Goal: Contribute content

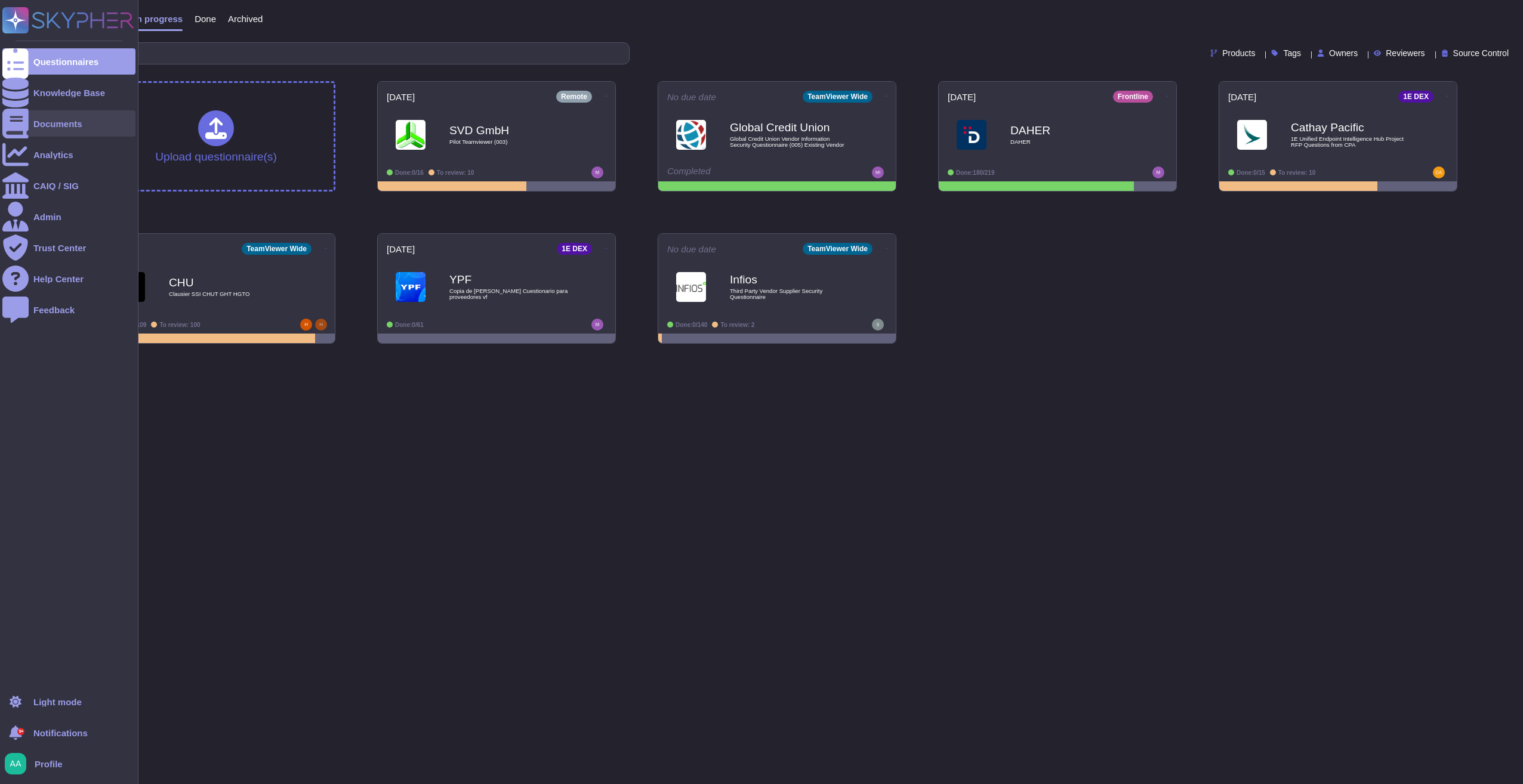
click at [49, 123] on div "Documents" at bounding box center [57, 123] width 49 height 9
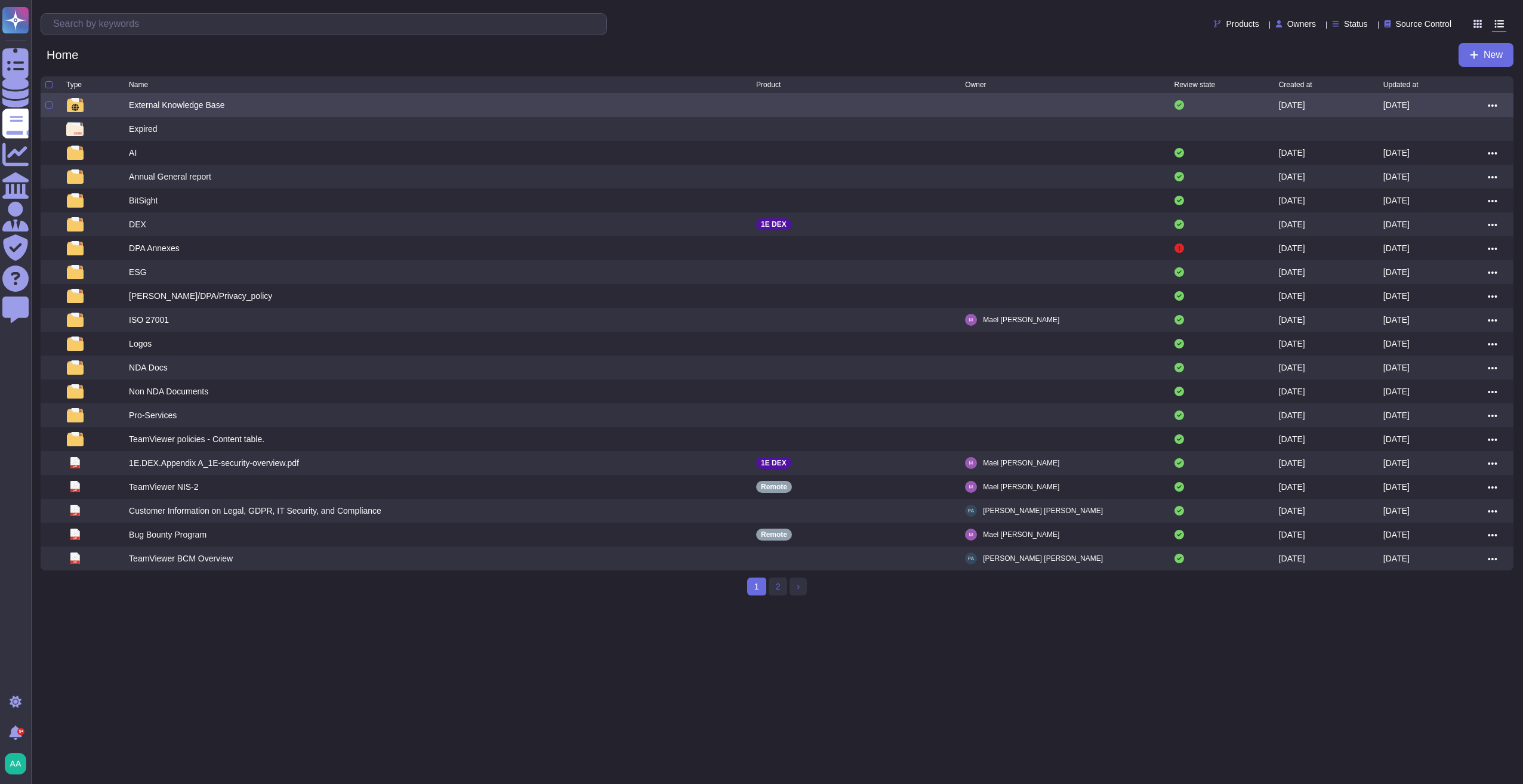
click at [212, 105] on div "External Knowledge Base" at bounding box center [176, 105] width 95 height 12
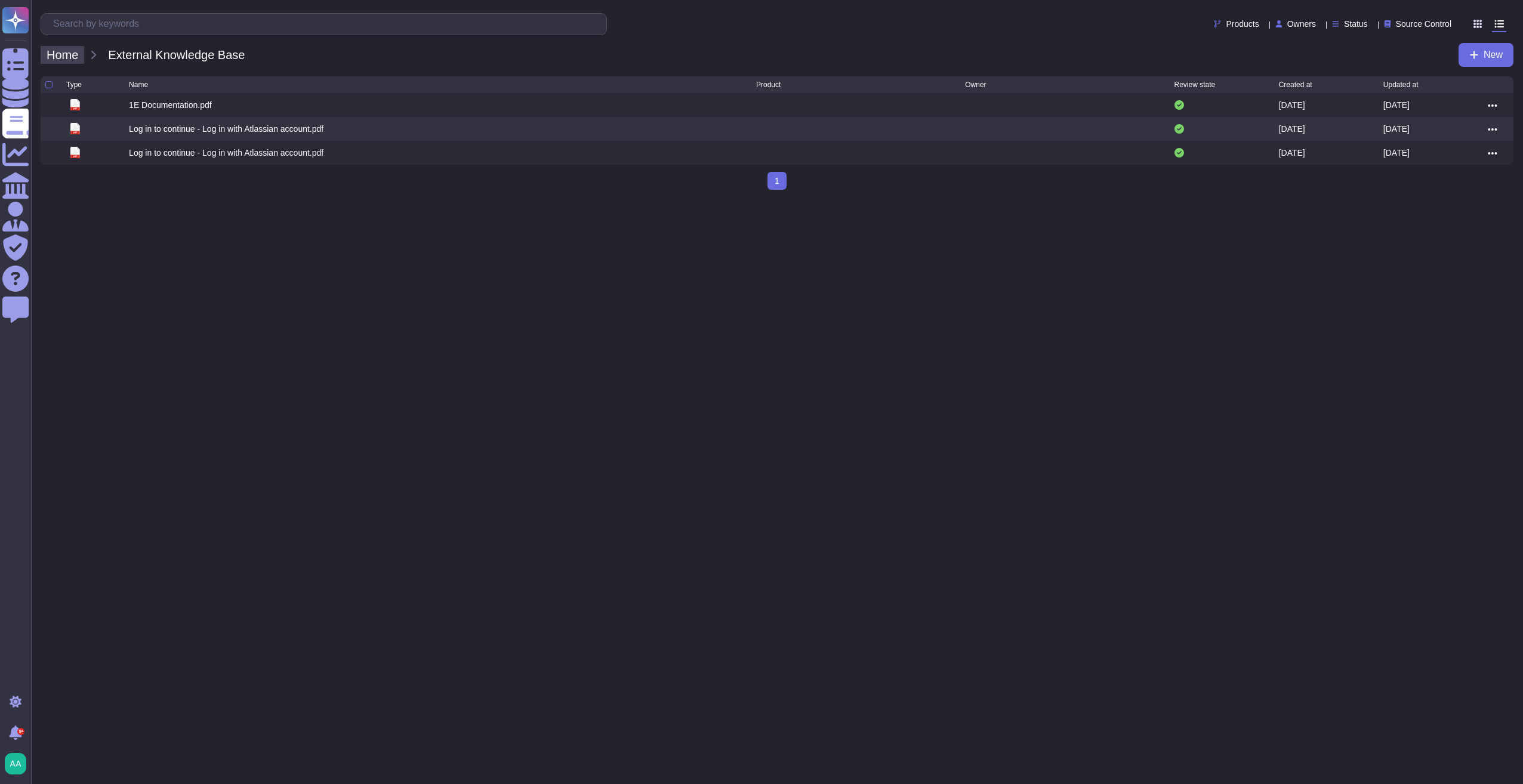
click at [71, 56] on span "Home" at bounding box center [62, 55] width 43 height 18
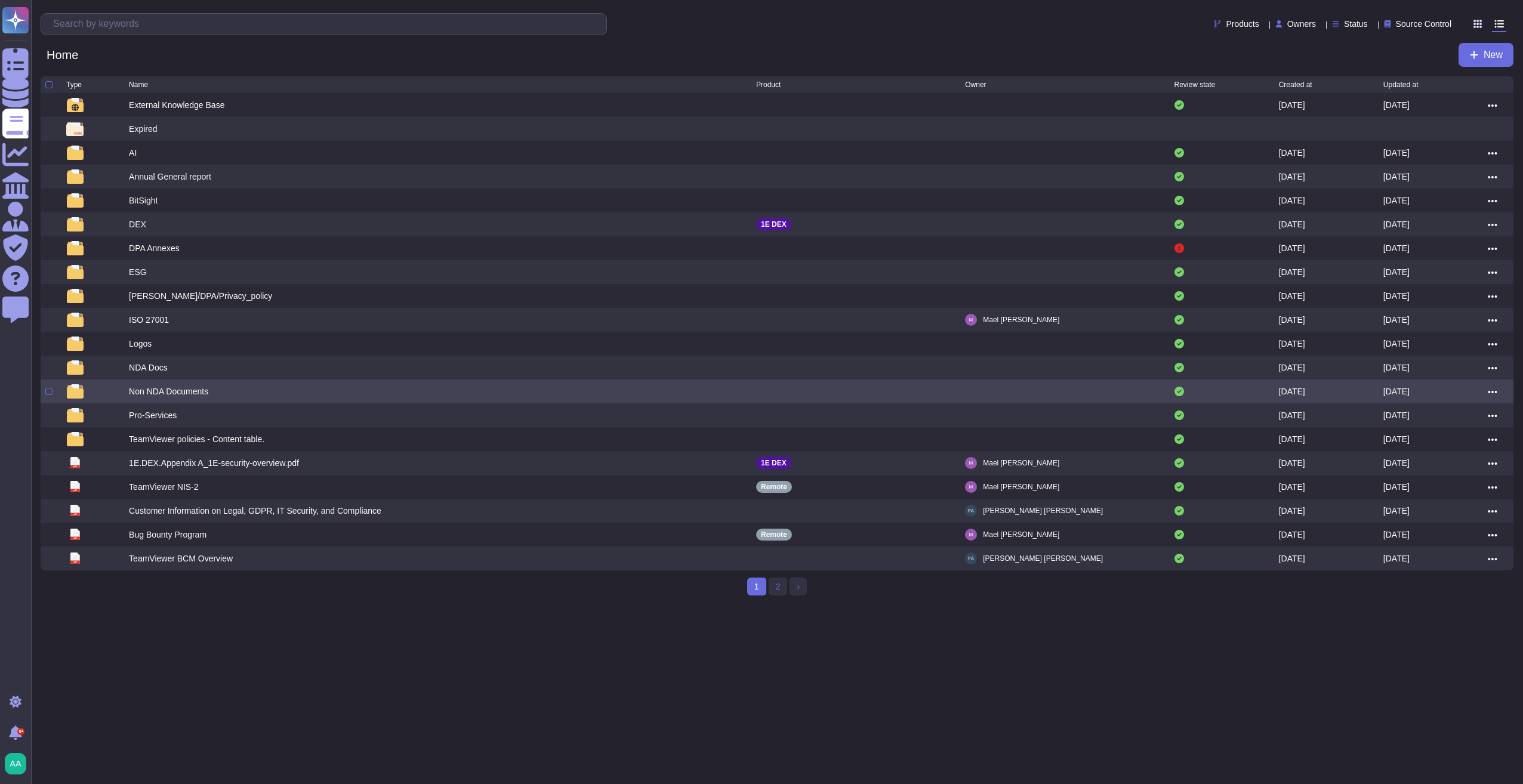
click at [159, 398] on div "Non NDA Documents" at bounding box center [168, 392] width 79 height 12
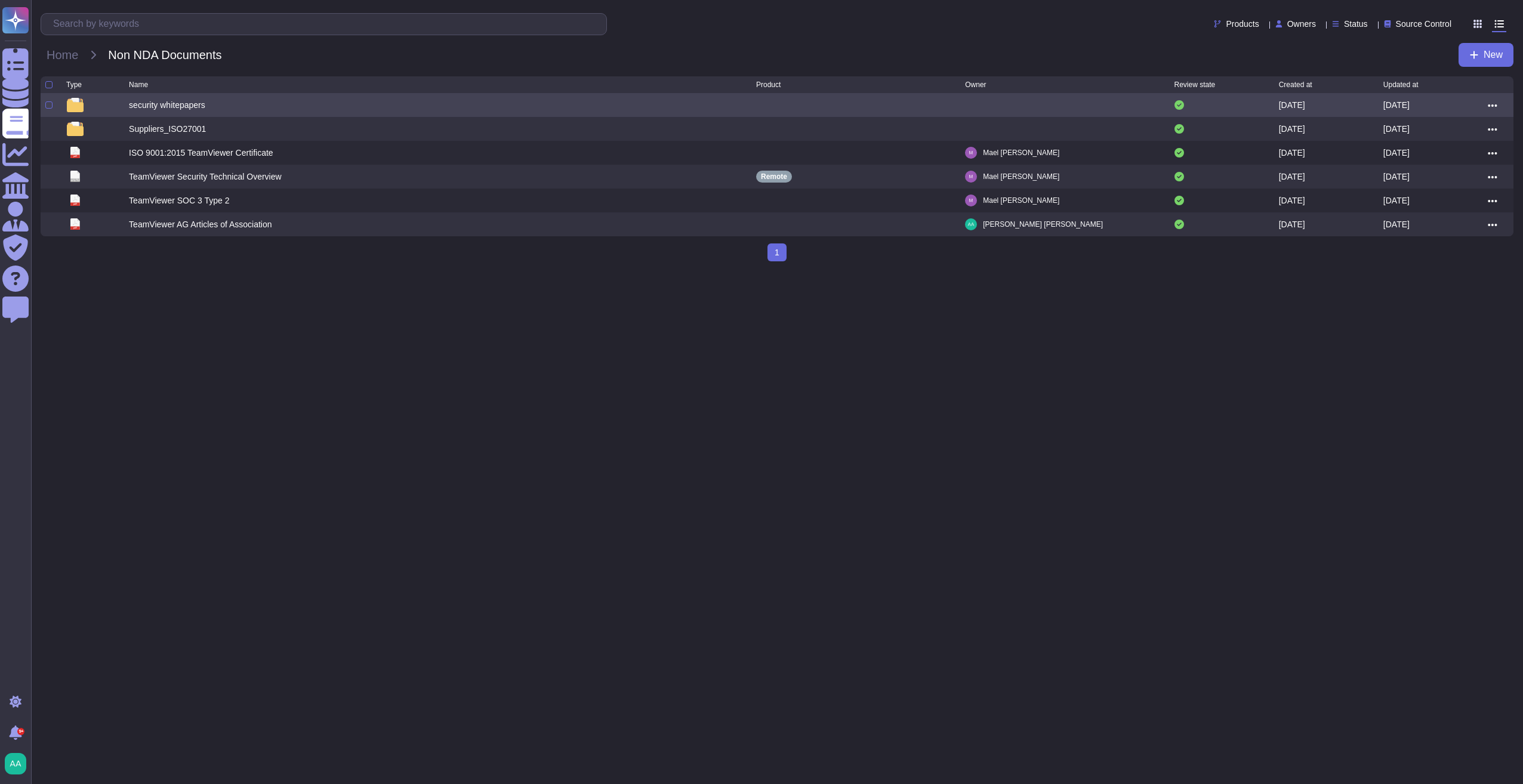
click at [189, 110] on div "security whitepapers" at bounding box center [167, 105] width 76 height 12
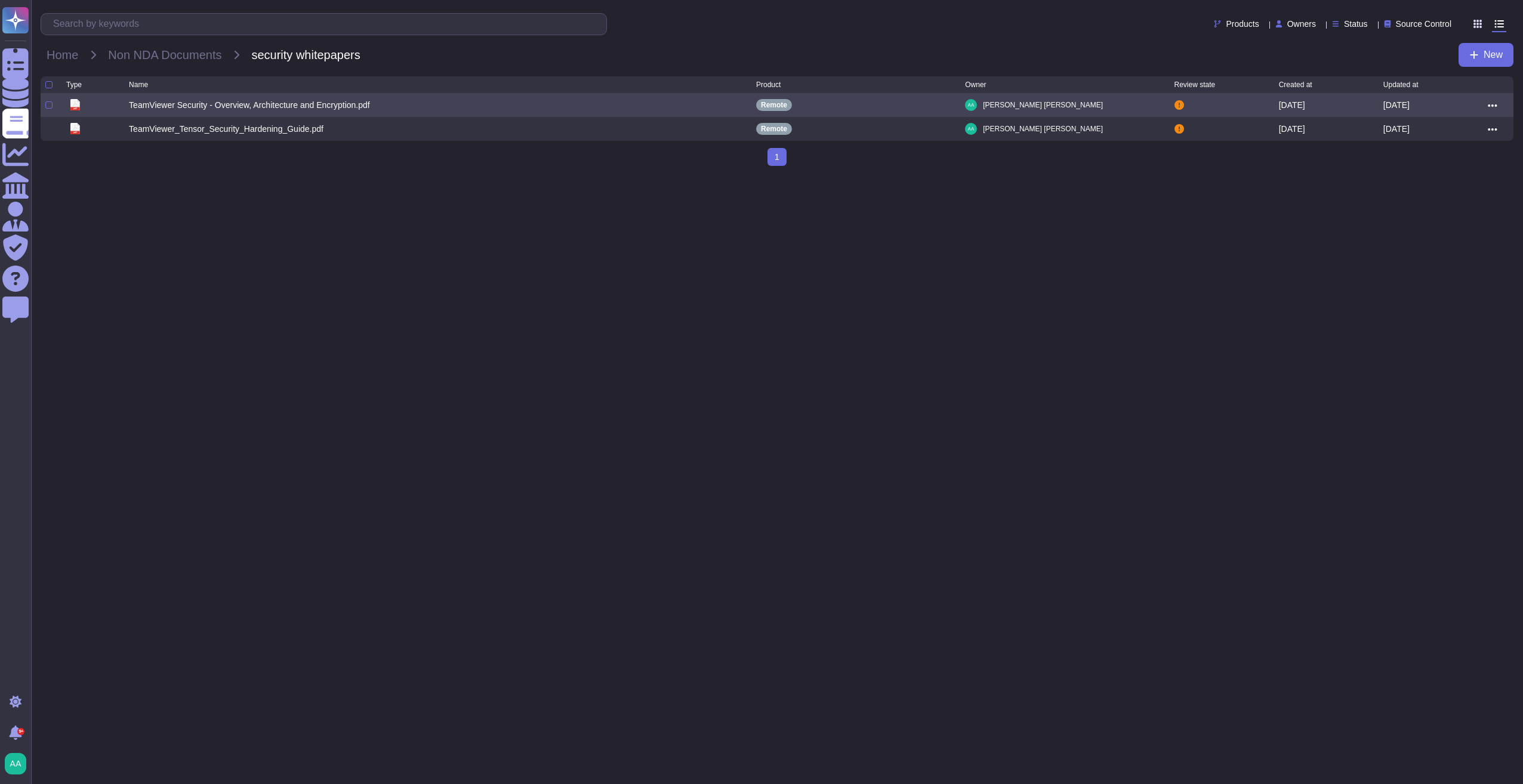
click at [313, 111] on div "TeamViewer Security - Overview, Architecture and Encryption.pdf" at bounding box center [249, 105] width 241 height 12
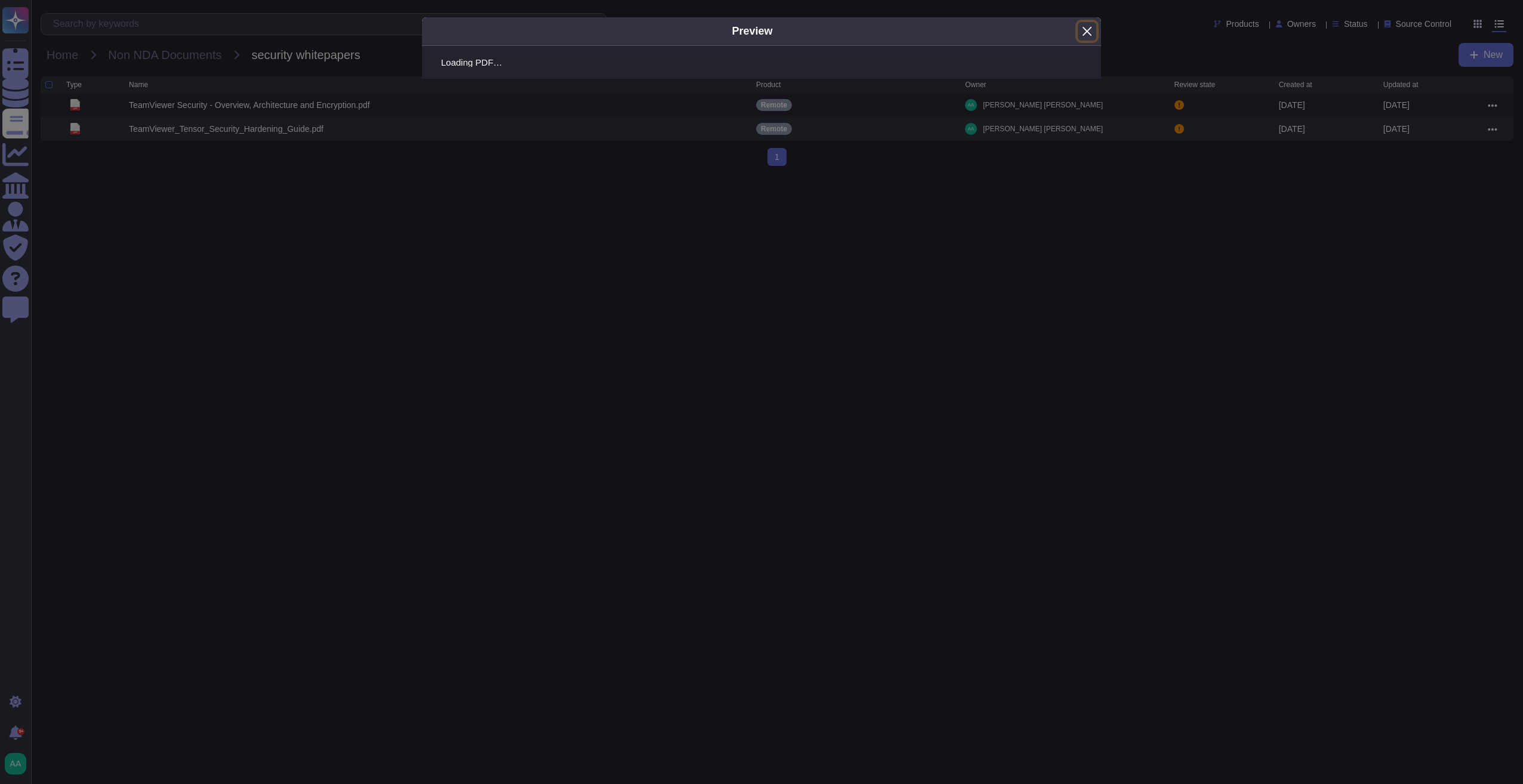
click at [1087, 29] on button "Close" at bounding box center [1087, 31] width 19 height 19
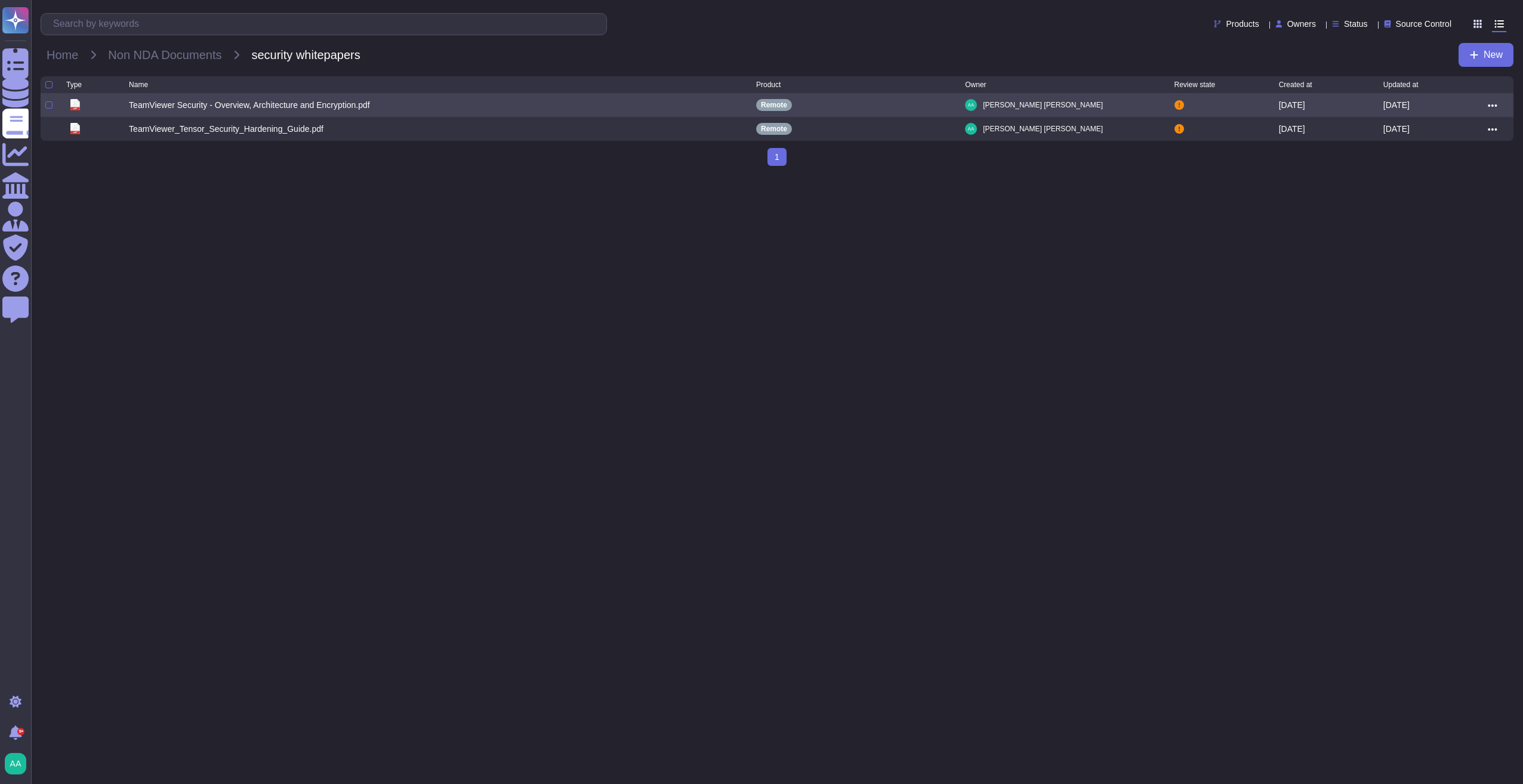
click at [1492, 109] on icon at bounding box center [1492, 105] width 9 height 11
click at [1440, 143] on link "Edit" at bounding box center [1449, 141] width 94 height 17
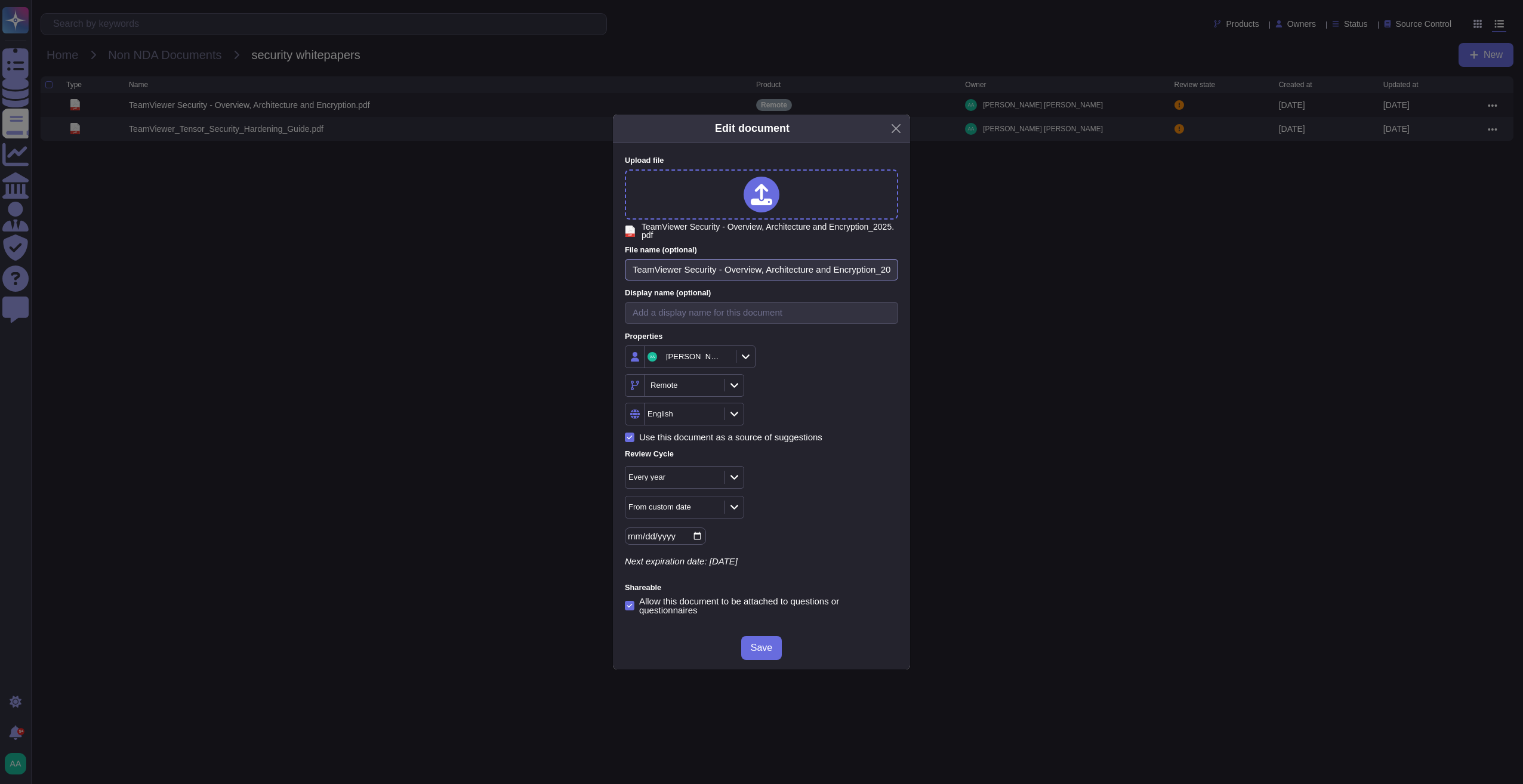
click at [876, 268] on input "TeamViewer Security - Overview, Architecture and Encryption_2025.pdf" at bounding box center [762, 270] width 274 height 22
type input "TeamViewer Security - Overview, Architecture and Encryption.pdf"
click at [695, 536] on input "[DATE]" at bounding box center [665, 536] width 81 height 17
type input "[DATE]"
click at [758, 643] on span "Save" at bounding box center [762, 648] width 21 height 9
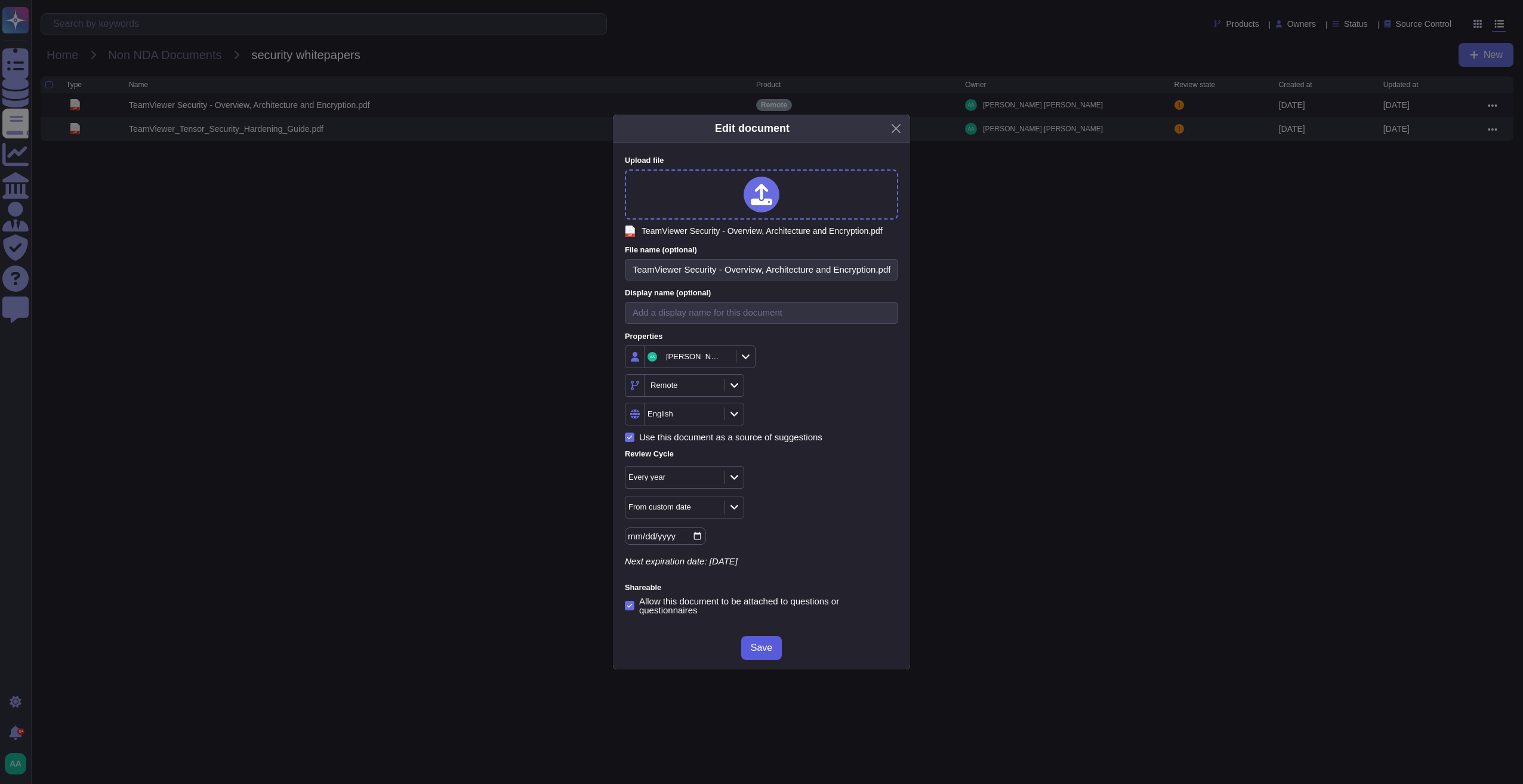
click at [764, 647] on span "Save" at bounding box center [762, 648] width 21 height 9
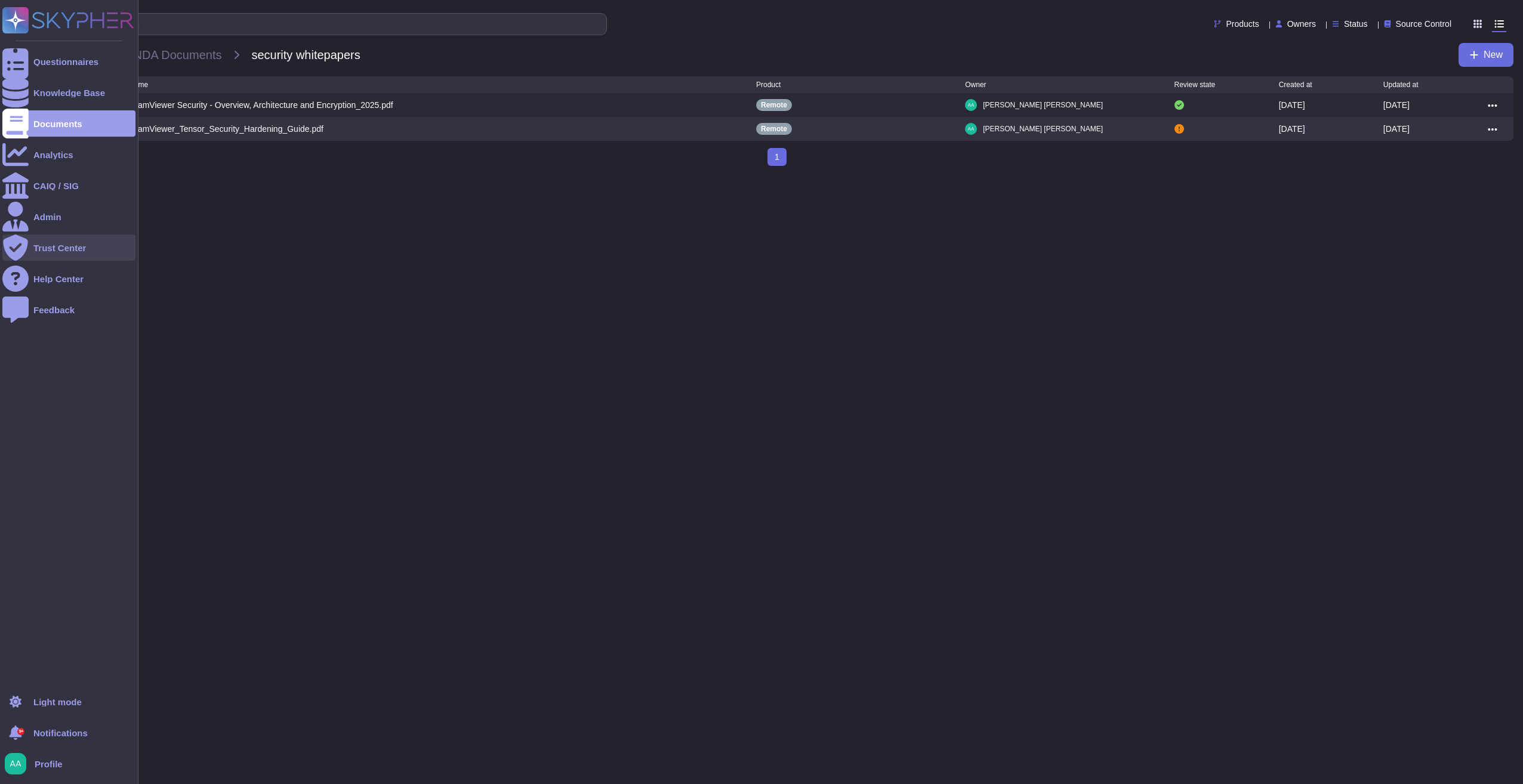
click at [50, 252] on div "Trust Center" at bounding box center [69, 247] width 133 height 26
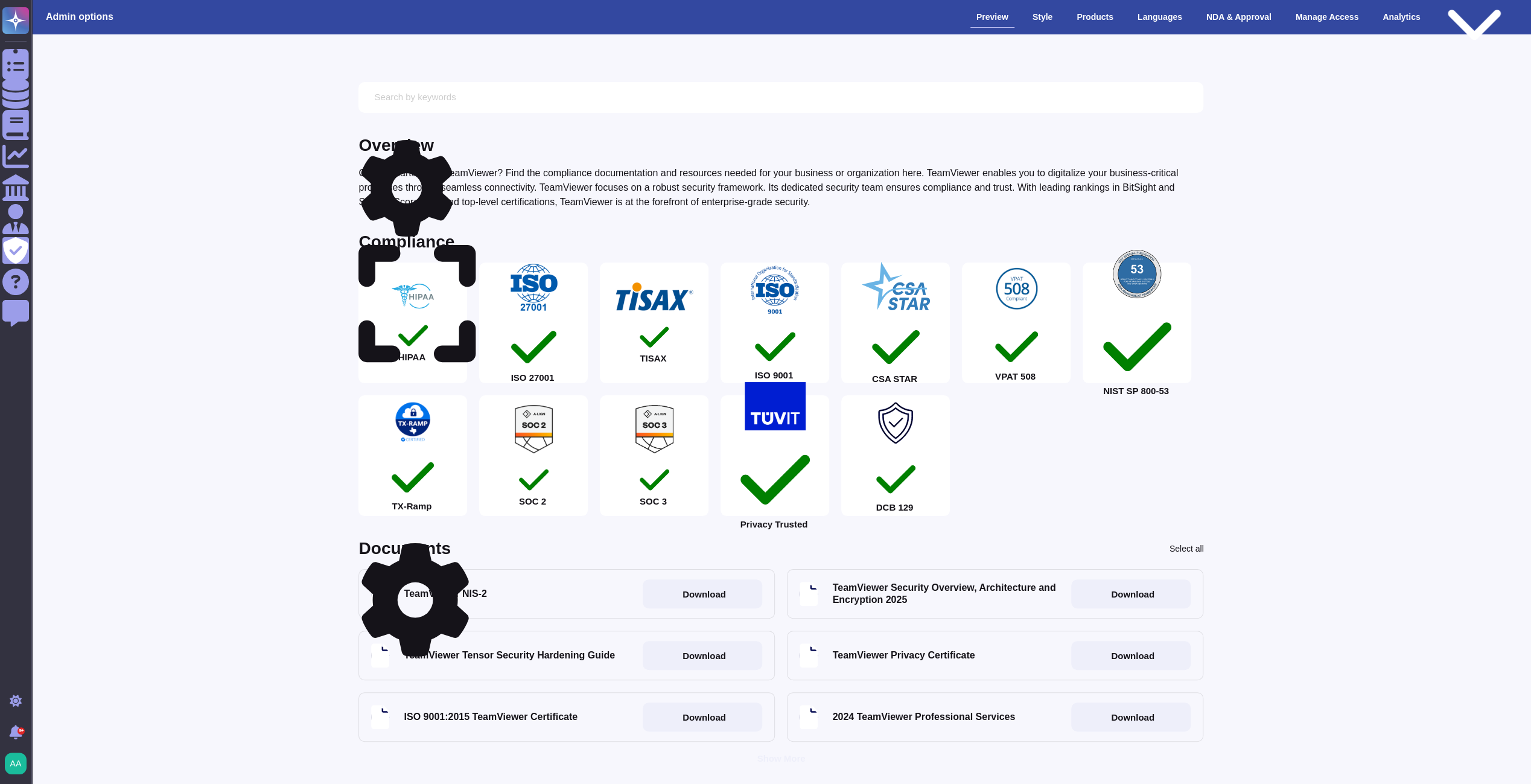
scroll to position [50, 0]
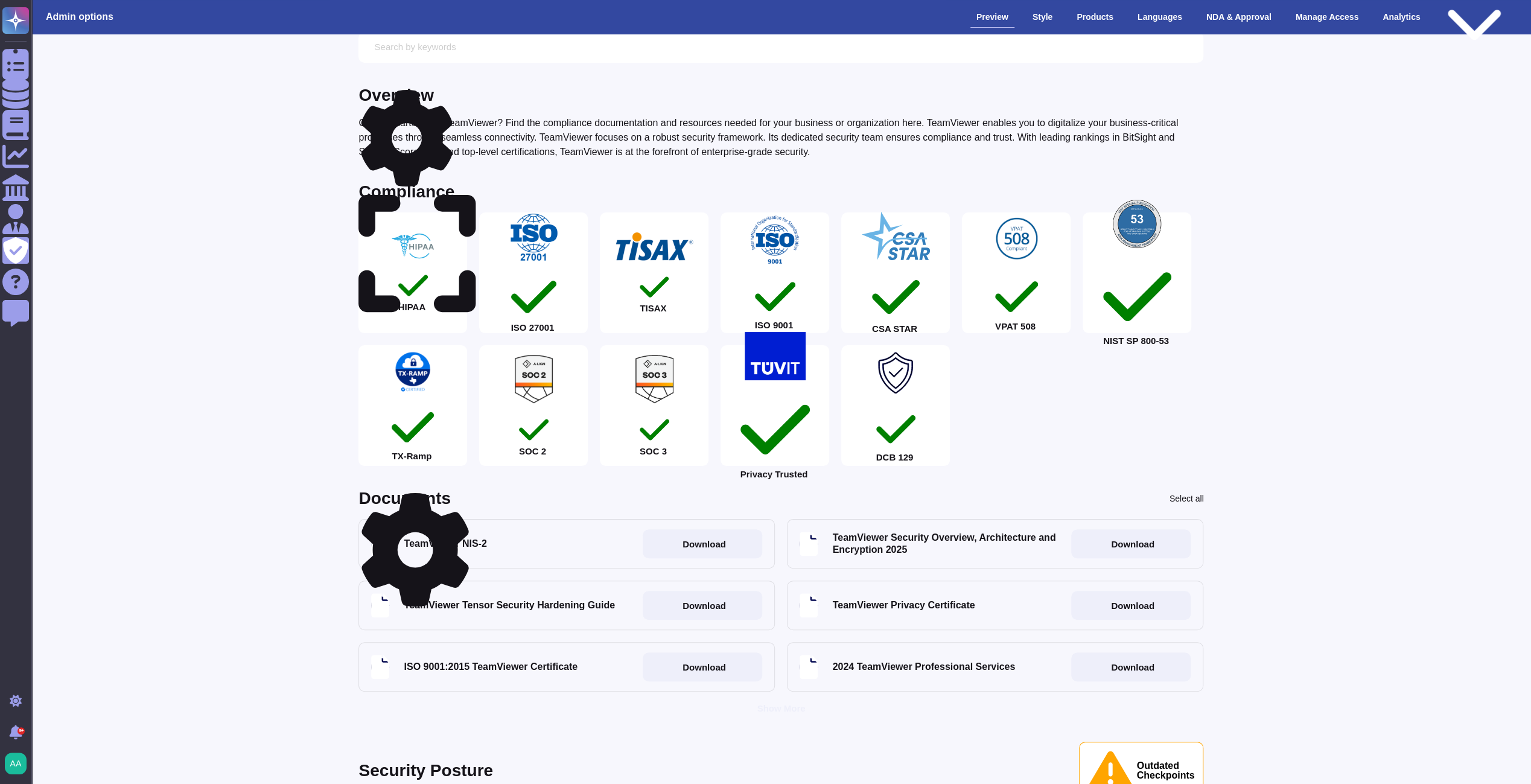
click at [466, 499] on icon at bounding box center [415, 550] width 113 height 113
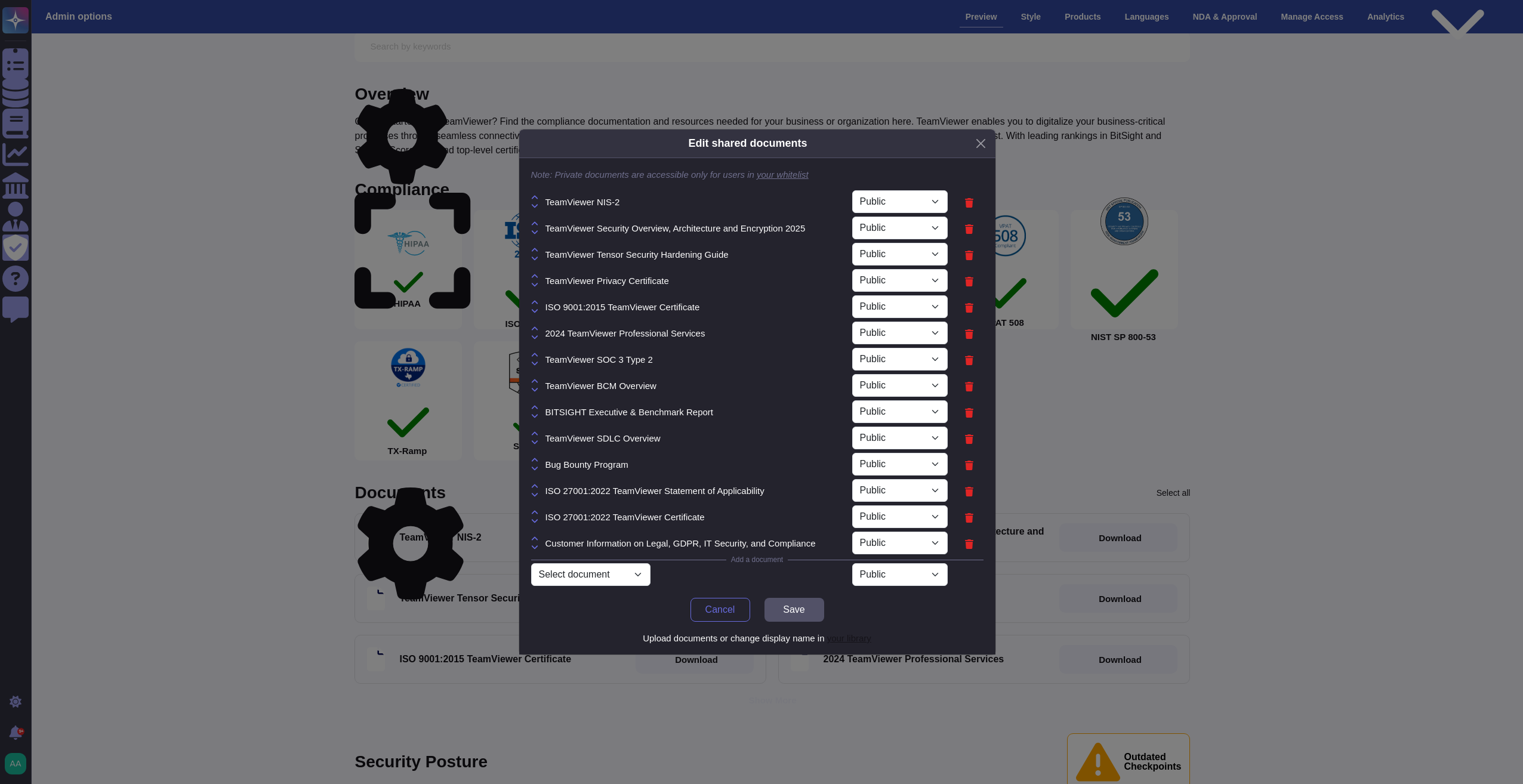
click at [749, 230] on span "TeamViewer Security Overview, Architecture and Encryption 2025" at bounding box center [675, 228] width 260 height 9
click at [637, 572] on select "Select document 2025.07.Policies.&.Compliance.pdf TeamViewer_Logo_CarbonBlue_RG…" at bounding box center [591, 574] width 119 height 23
click at [668, 572] on div "Select document 2025.07.Policies.&.Compliance.pdf TeamViewer_Logo_CarbonBlue_RG…" at bounding box center [691, 574] width 321 height 23
click at [316, 595] on div "Edit shared documents Note: Private documents are accessible only for users in …" at bounding box center [762, 392] width 1523 height 784
